Goal: Check status

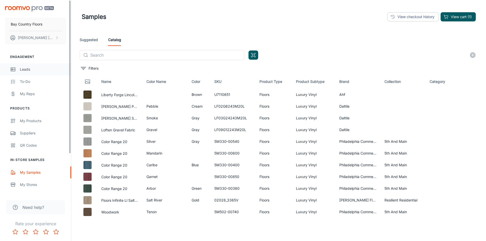
click at [19, 69] on link "Leads" at bounding box center [35, 69] width 71 height 12
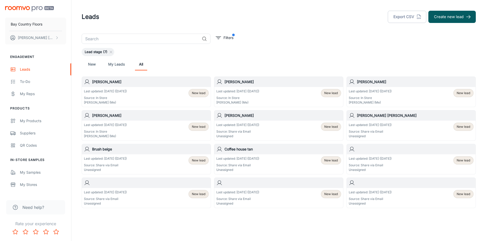
click at [380, 91] on p "Last updated: [DATE] ([DATE])" at bounding box center [370, 91] width 43 height 5
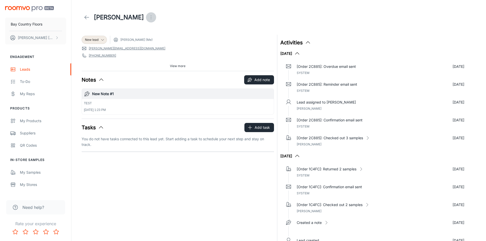
click at [148, 17] on icon "Open menu" at bounding box center [151, 17] width 6 height 6
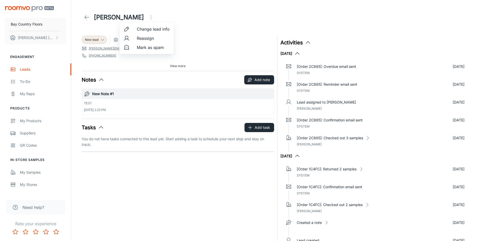
click at [148, 28] on span "Change lead info" at bounding box center [153, 29] width 33 height 6
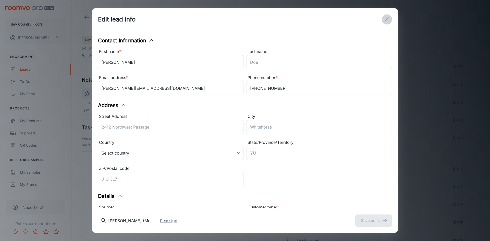
click at [386, 21] on icon "exit" at bounding box center [387, 19] width 6 height 6
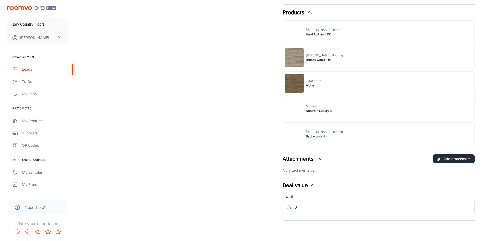
scroll to position [174, 0]
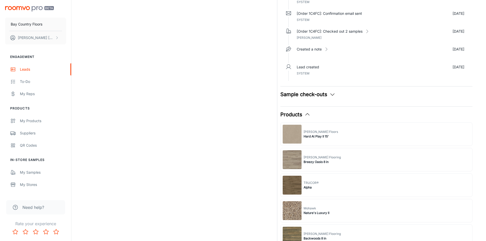
click at [317, 92] on button "Sample check-outs" at bounding box center [308, 95] width 55 height 8
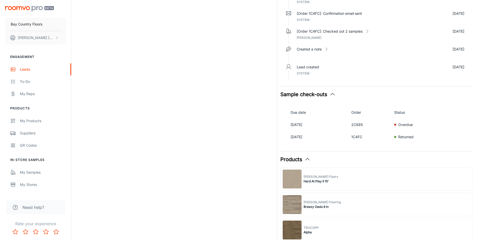
click at [309, 161] on icon "button" at bounding box center [308, 159] width 6 height 6
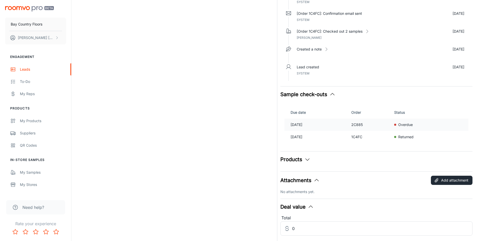
click at [312, 124] on p "[DATE]" at bounding box center [319, 125] width 57 height 6
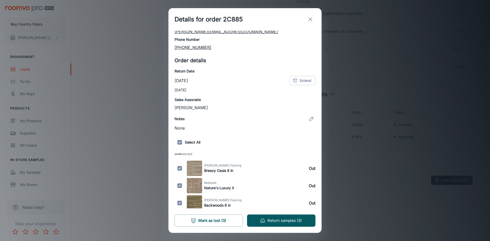
scroll to position [40, 0]
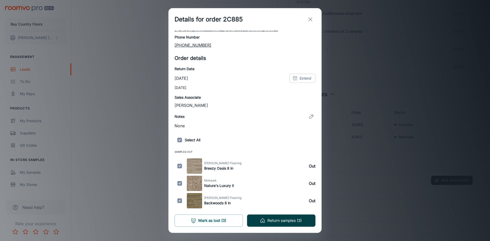
click at [274, 220] on button "Return samples (3)" at bounding box center [281, 221] width 68 height 12
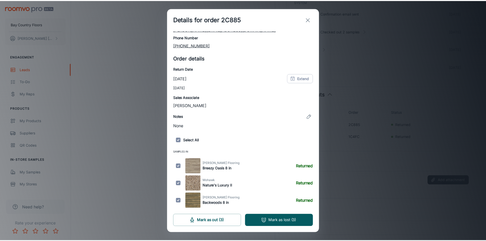
scroll to position [0, 0]
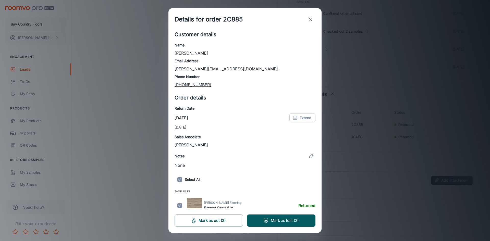
click at [311, 18] on icon "exit" at bounding box center [310, 19] width 6 height 6
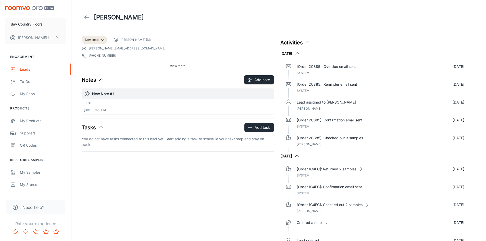
click at [86, 17] on icon at bounding box center [87, 17] width 6 height 6
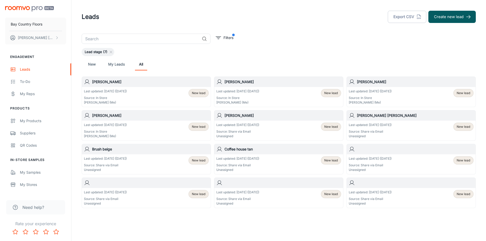
click at [281, 89] on div "Last updated: [DATE] ([DATE]) Source: In Store [PERSON_NAME] (Me) New lead" at bounding box center [278, 97] width 129 height 20
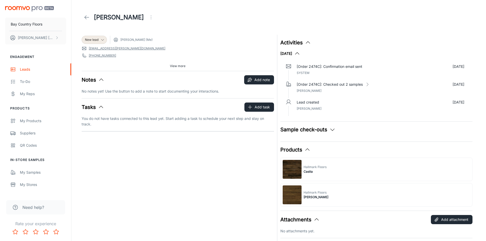
drag, startPoint x: 313, startPoint y: 137, endPoint x: 312, endPoint y: 134, distance: 3.2
click at [313, 137] on div "Sample check-outs Due date Order Status [DATE] 2474C Active" at bounding box center [377, 132] width 192 height 12
click at [311, 132] on button "Sample check-outs" at bounding box center [308, 130] width 55 height 8
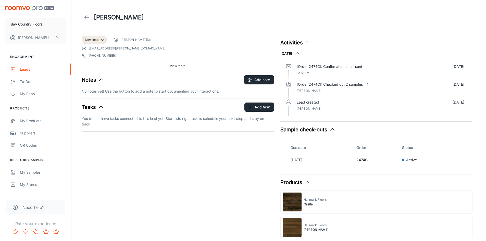
click at [307, 181] on icon "button" at bounding box center [308, 182] width 6 height 6
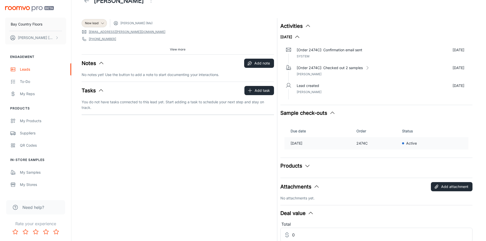
scroll to position [26, 0]
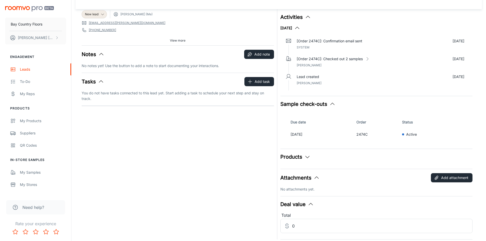
click at [309, 157] on icon "button" at bounding box center [308, 157] width 6 height 6
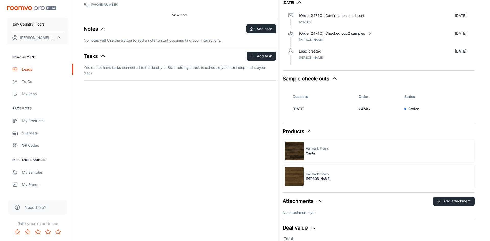
scroll to position [0, 0]
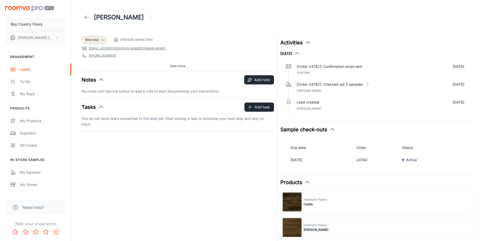
click at [85, 17] on icon at bounding box center [87, 17] width 6 height 6
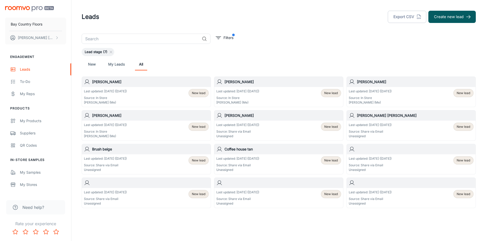
click at [127, 91] on p "Last updated: [DATE] ([DATE])" at bounding box center [105, 91] width 43 height 5
